Goal: Use online tool/utility: Utilize a website feature to perform a specific function

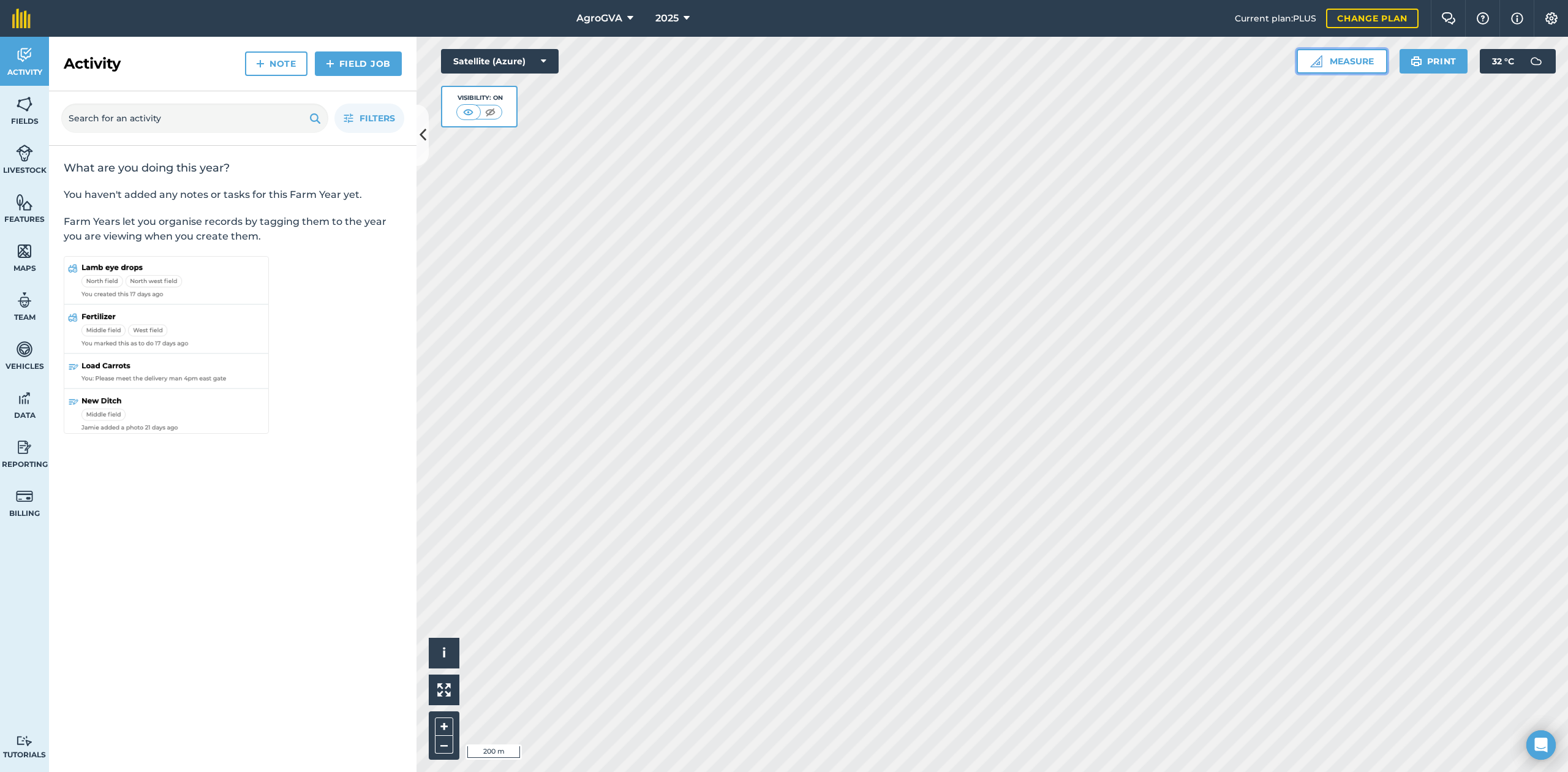
click at [1361, 64] on button "Measure" at bounding box center [1342, 61] width 91 height 25
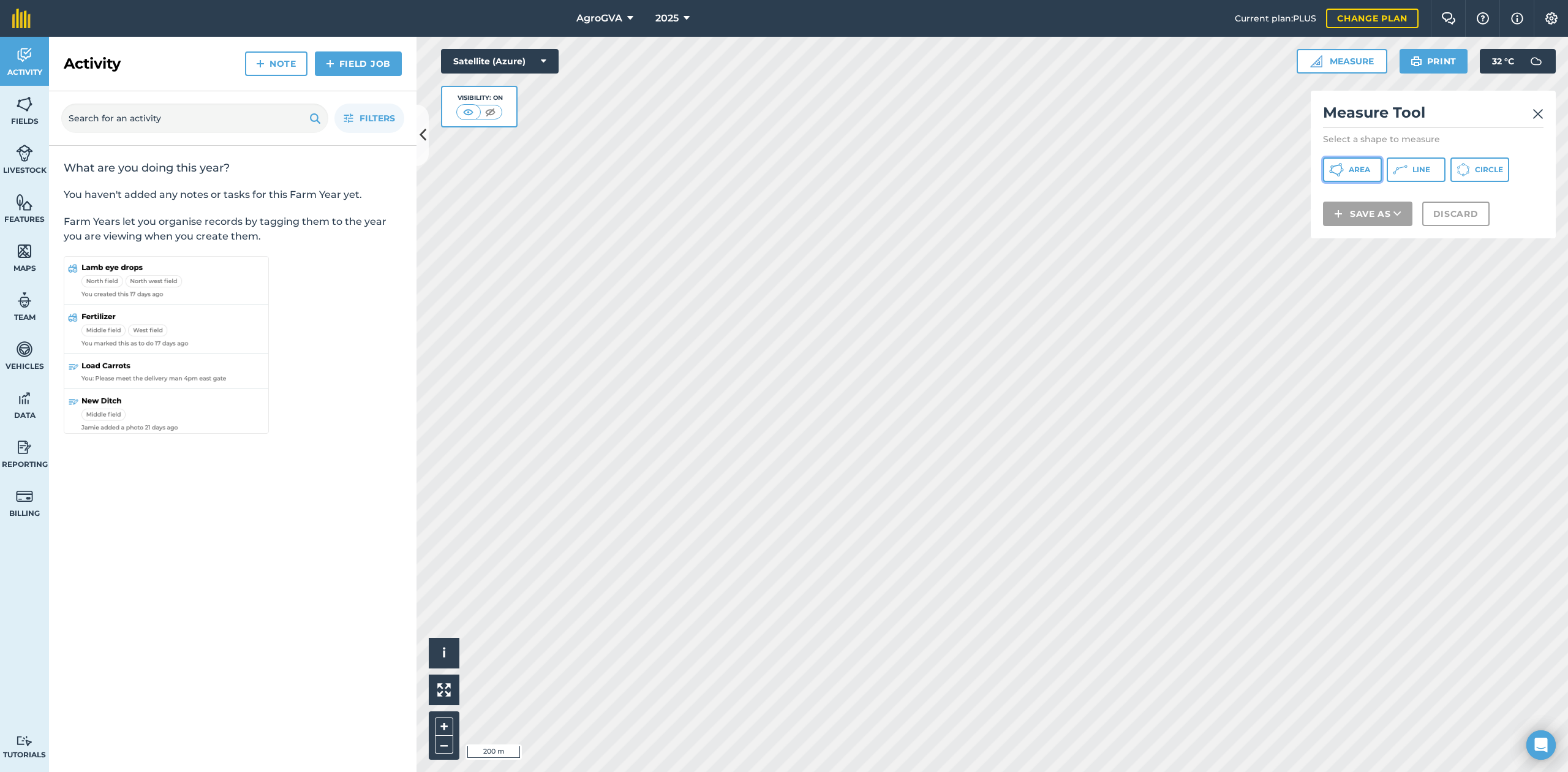
click at [1338, 170] on icon at bounding box center [1336, 169] width 15 height 15
click at [16, 116] on span "Fields" at bounding box center [25, 121] width 49 height 10
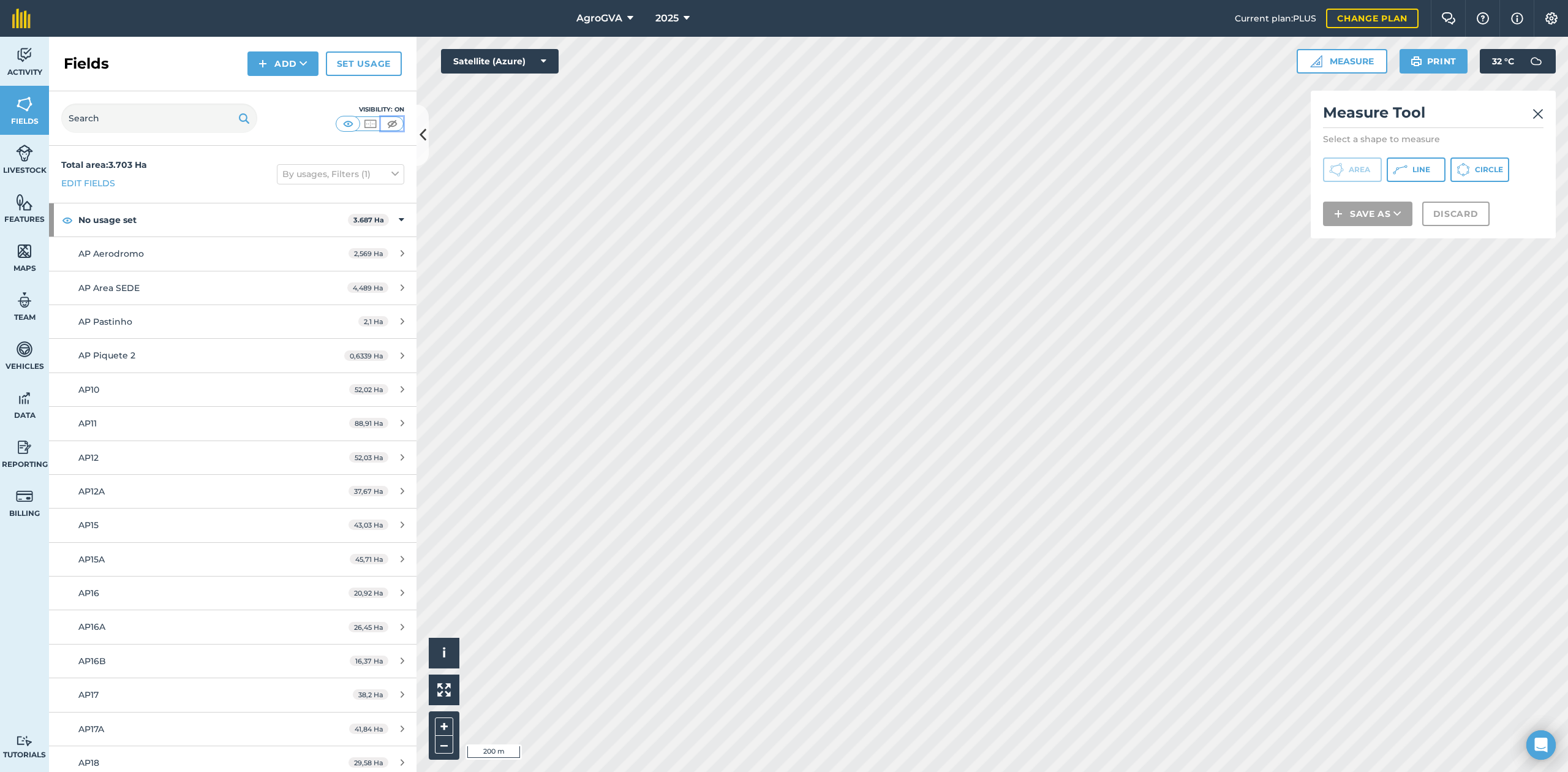
click at [395, 123] on img at bounding box center [392, 123] width 15 height 12
click at [25, 247] on img at bounding box center [25, 251] width 17 height 18
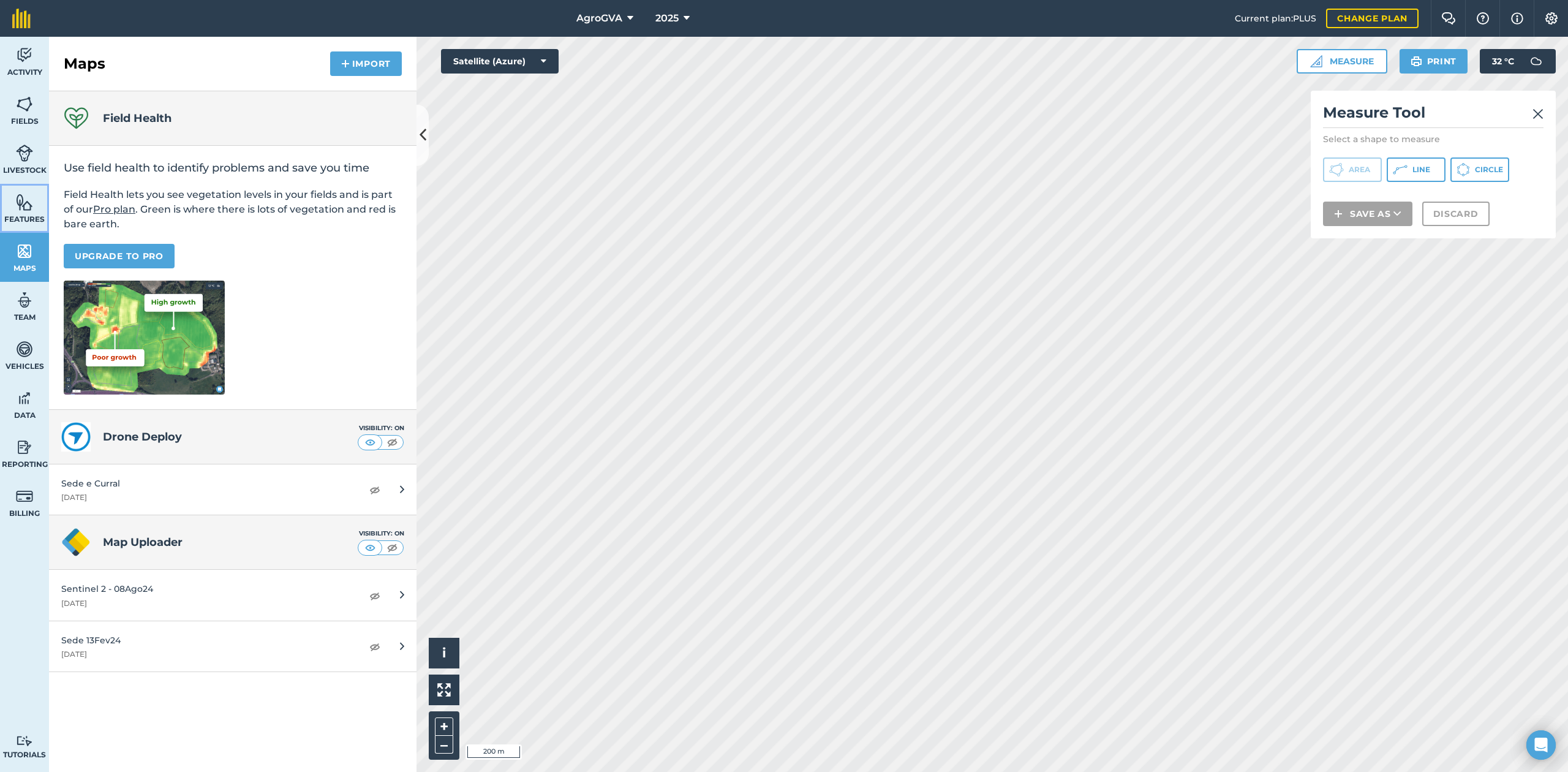
click at [27, 223] on span "Features" at bounding box center [25, 219] width 49 height 10
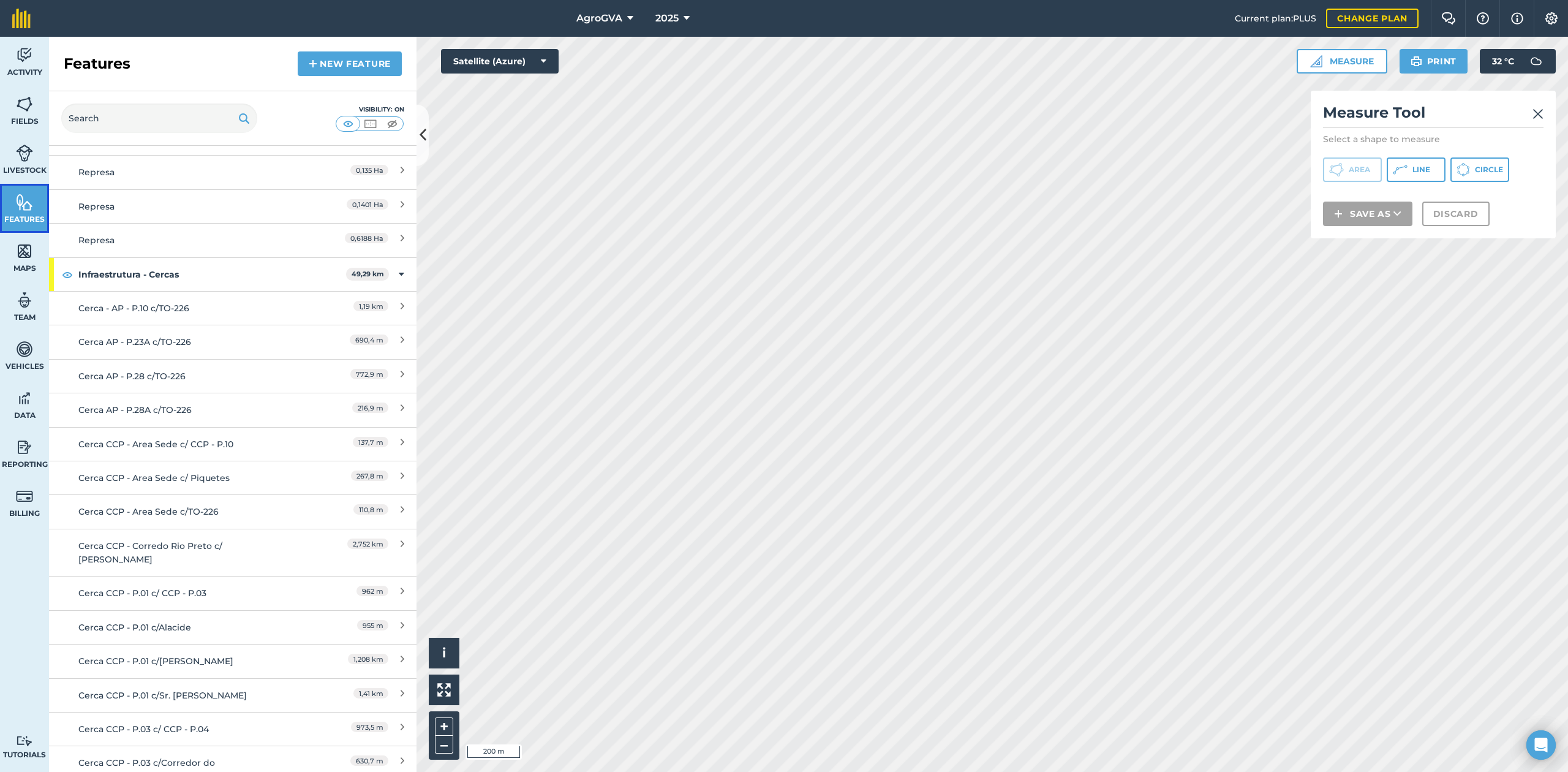
scroll to position [3430, 0]
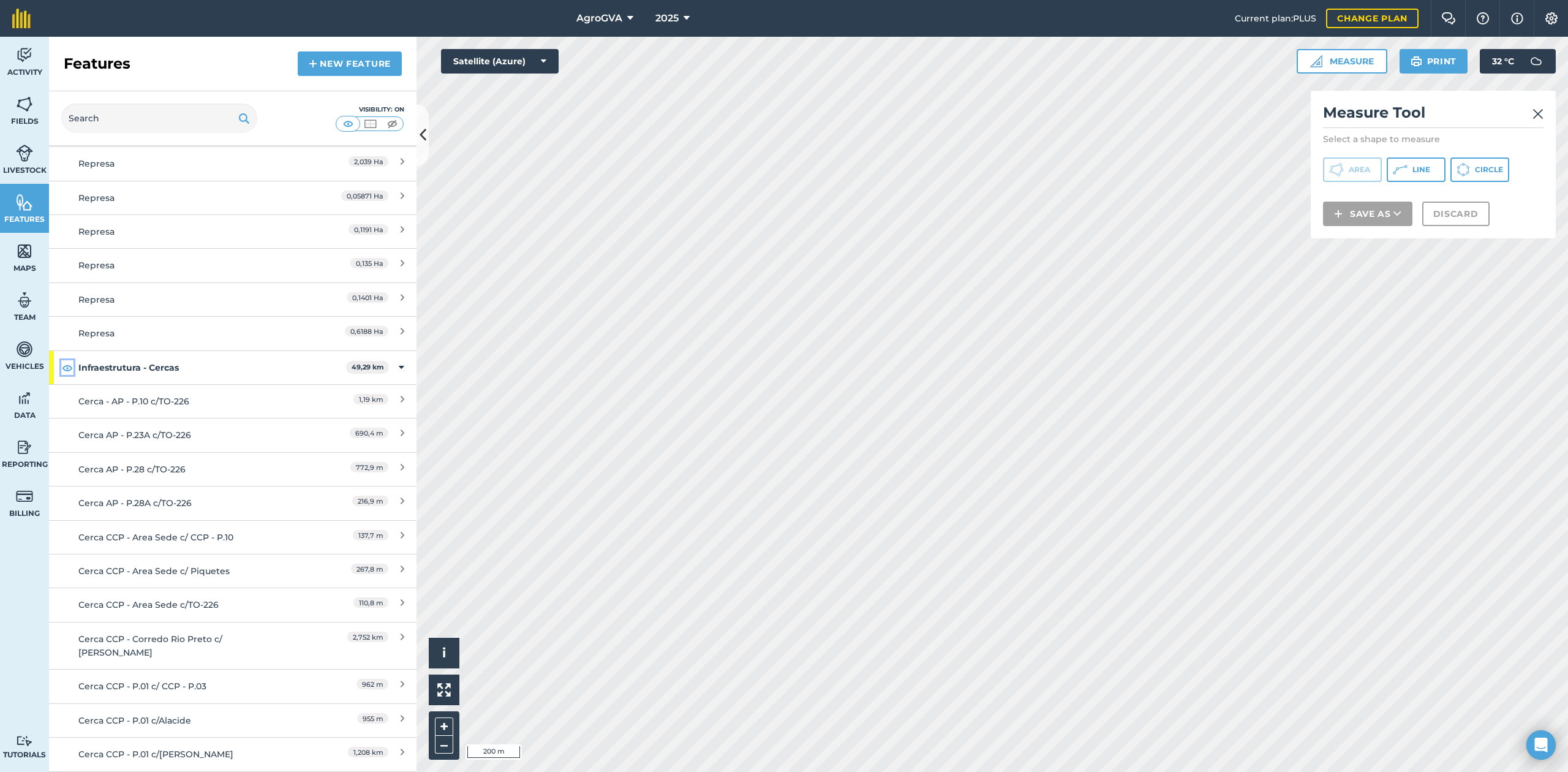
click at [68, 360] on img at bounding box center [68, 367] width 11 height 15
click at [1354, 175] on button "Area" at bounding box center [1352, 169] width 58 height 25
click at [1350, 166] on span "Area" at bounding box center [1359, 170] width 21 height 10
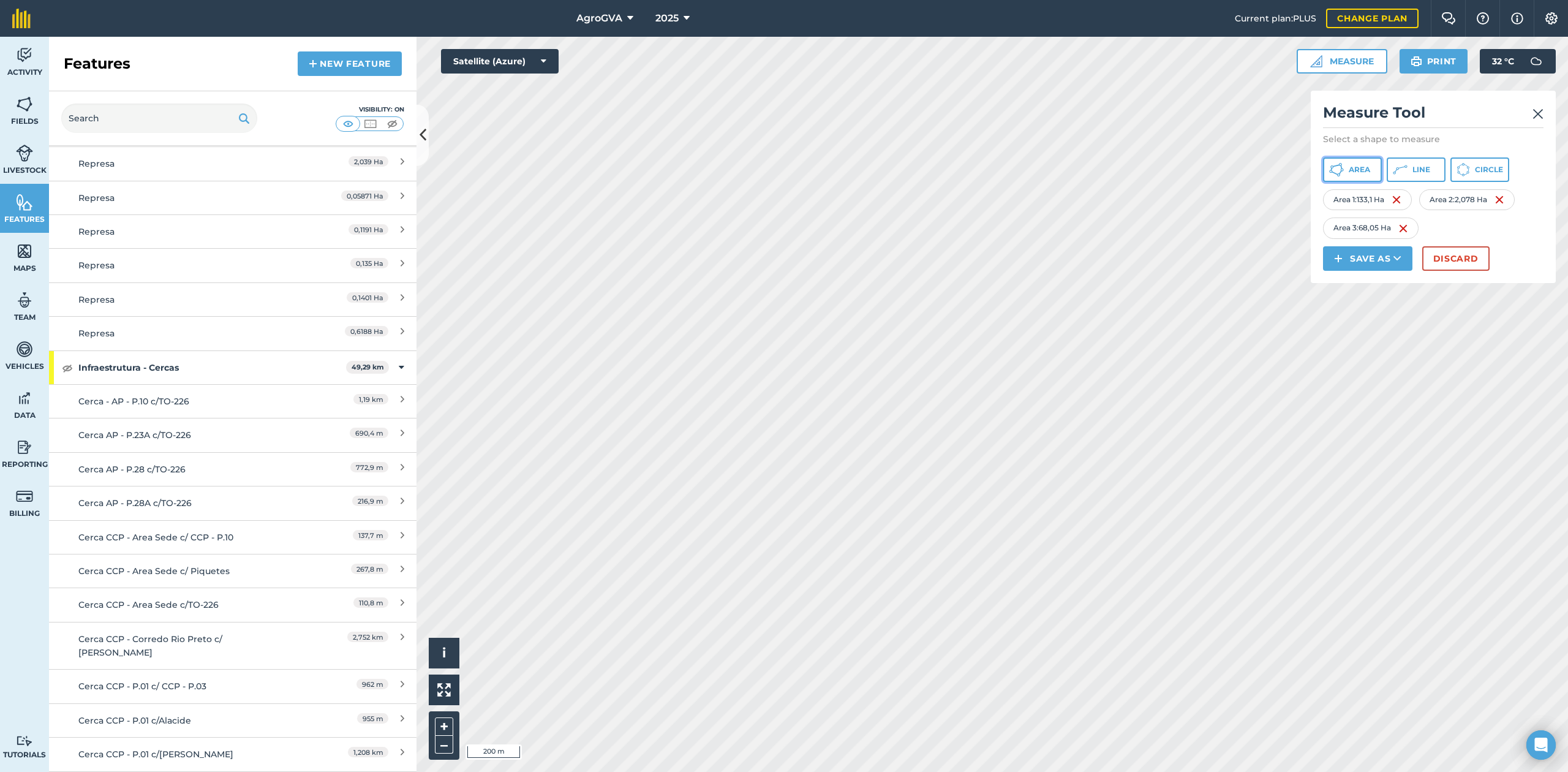
click at [1355, 175] on button "Area" at bounding box center [1352, 169] width 58 height 25
click at [1360, 166] on span "Area" at bounding box center [1359, 170] width 21 height 10
click at [1364, 165] on span "Area" at bounding box center [1359, 170] width 21 height 10
click at [1360, 176] on button "Area" at bounding box center [1352, 169] width 58 height 25
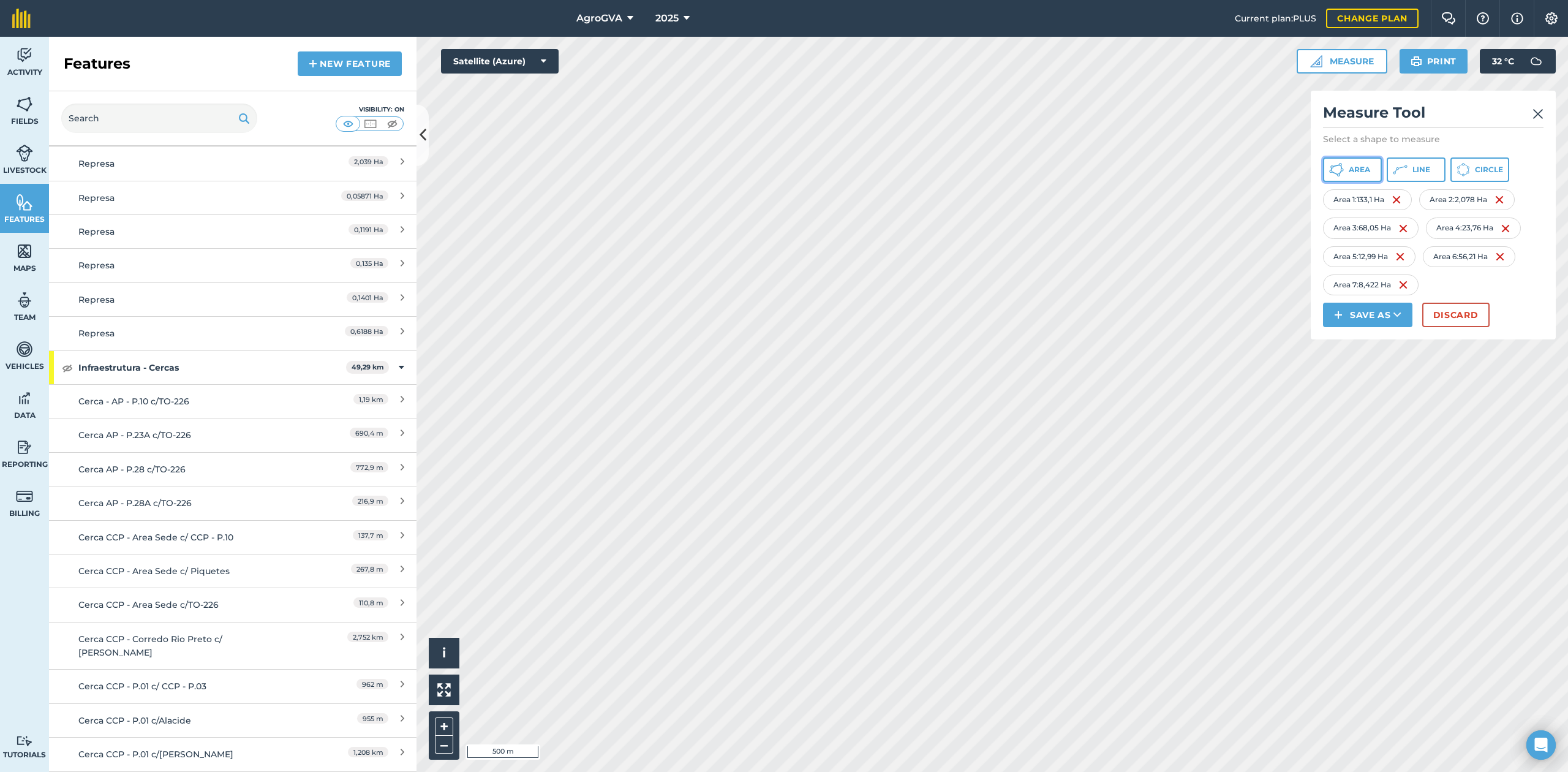
click at [1339, 174] on icon at bounding box center [1340, 173] width 3 height 4
click at [1368, 168] on span "Area" at bounding box center [1359, 170] width 21 height 10
